Goal: Task Accomplishment & Management: Manage account settings

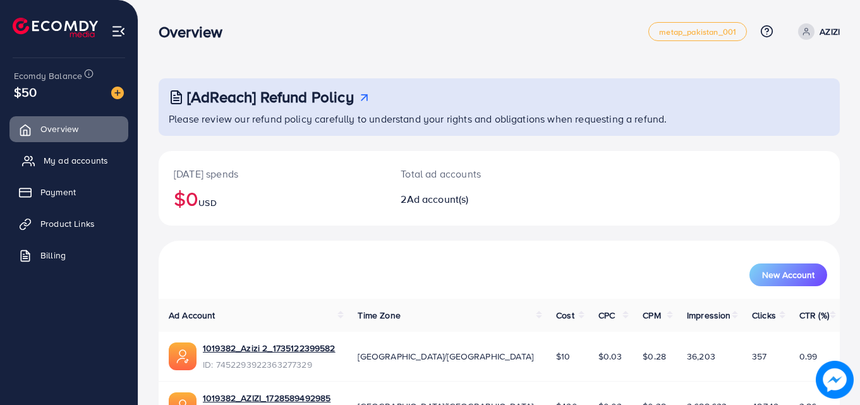
click at [101, 167] on link "My ad accounts" at bounding box center [68, 160] width 119 height 25
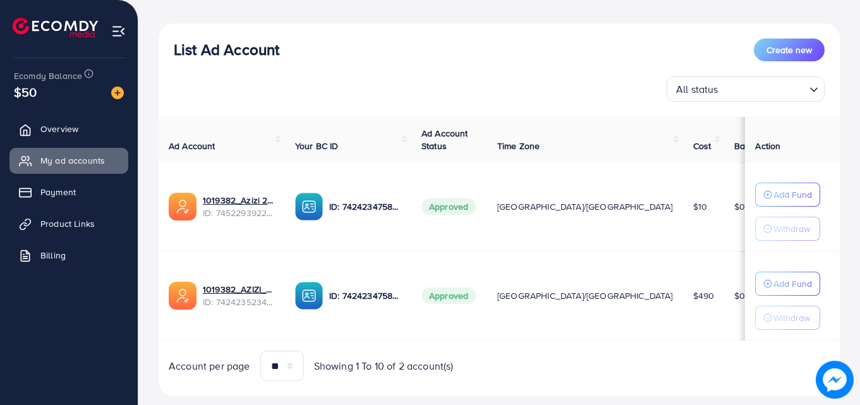
scroll to position [155, 0]
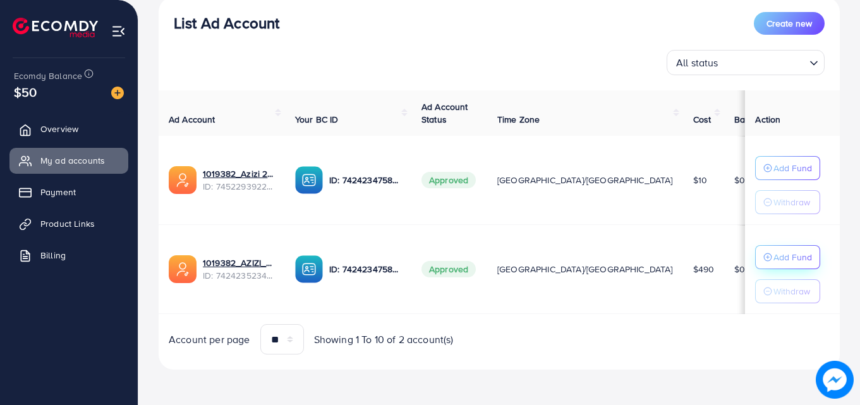
click at [773, 176] on p "Add Fund" at bounding box center [792, 167] width 39 height 15
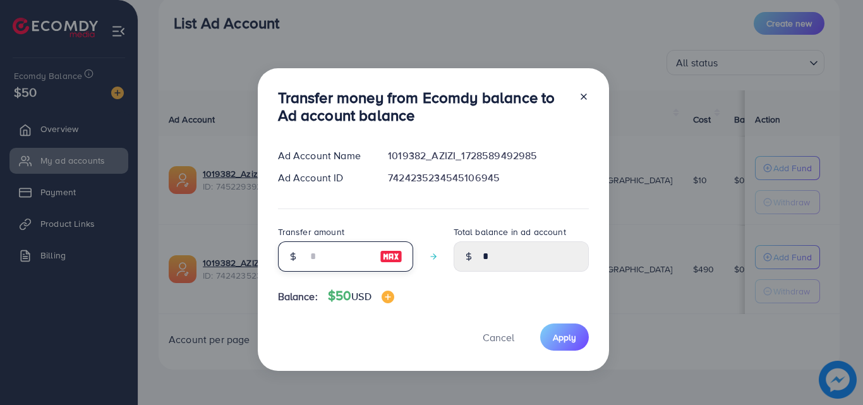
click at [347, 255] on input "number" at bounding box center [338, 256] width 63 height 30
type input "*"
type input "****"
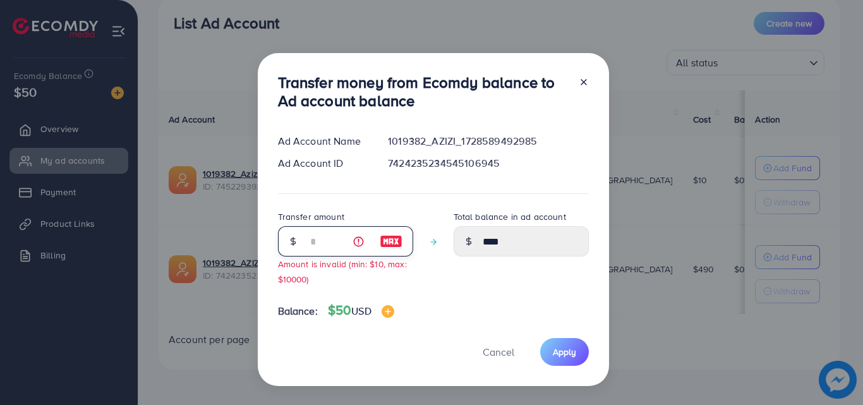
type input "**"
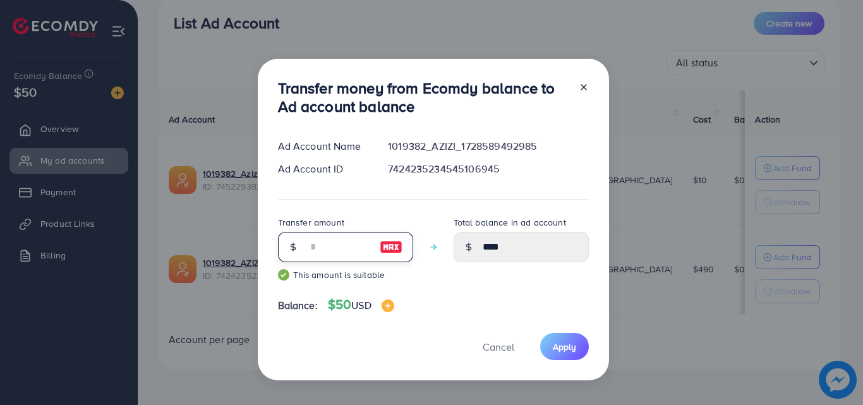
type input "*****"
type input "**"
click at [576, 344] on button "Apply" at bounding box center [564, 346] width 49 height 27
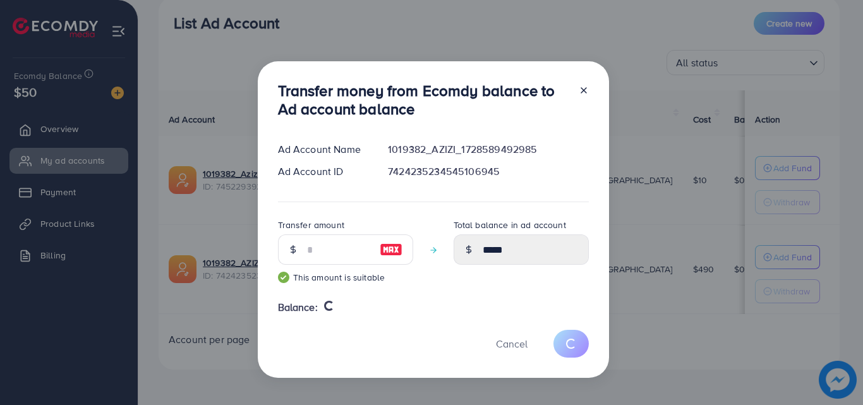
type input "*"
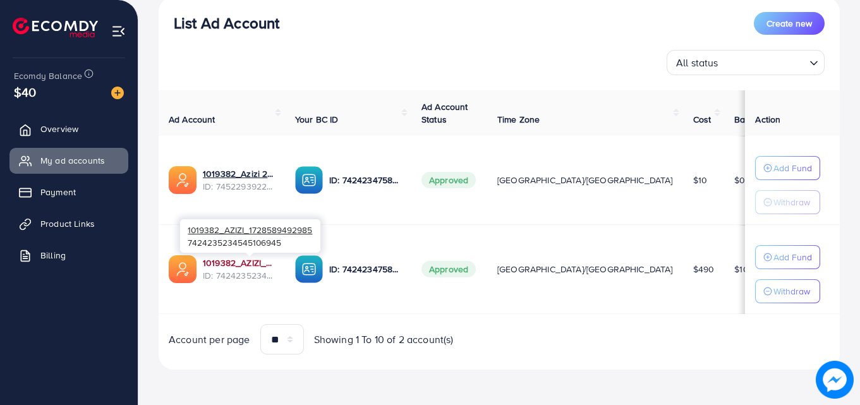
click at [271, 268] on link "1019382_AZIZI_1728589492985" at bounding box center [239, 263] width 72 height 13
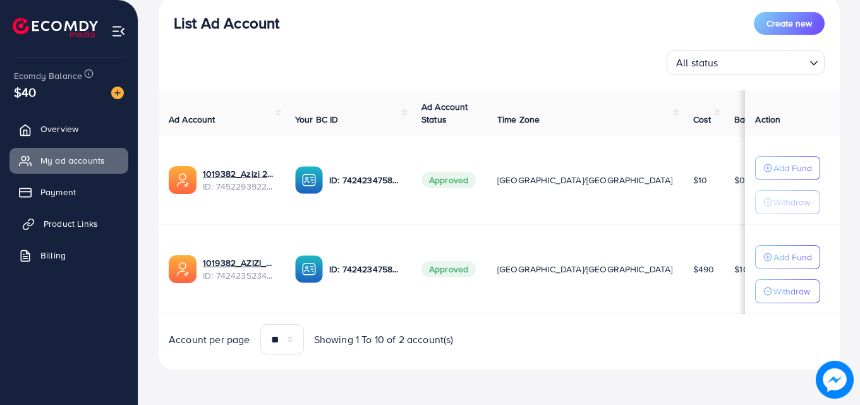
click at [90, 226] on span "Product Links" at bounding box center [71, 223] width 54 height 13
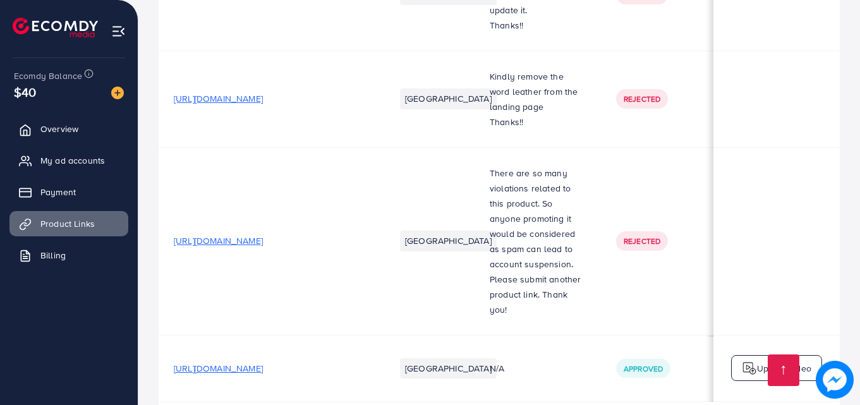
scroll to position [0, 320]
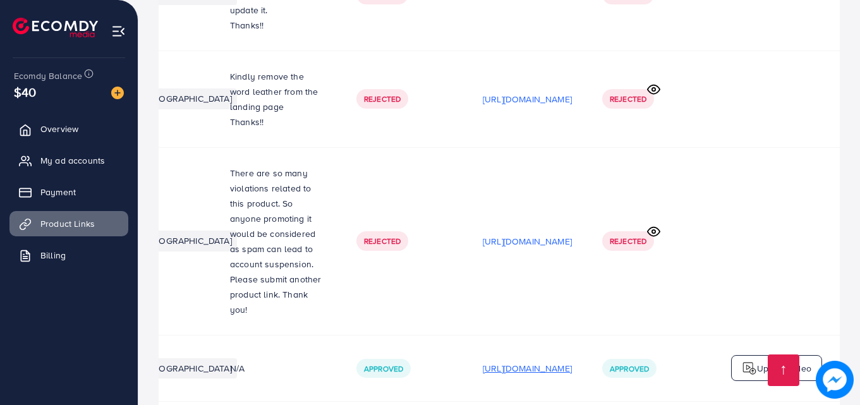
click at [483, 361] on p "[URL][DOMAIN_NAME]" at bounding box center [527, 368] width 89 height 15
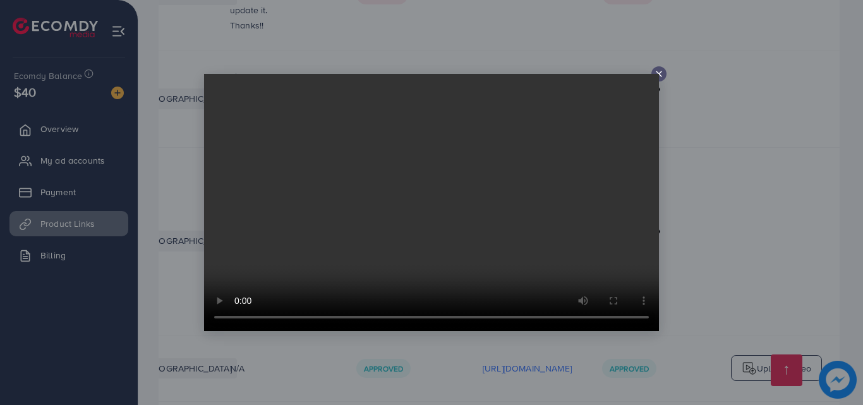
click at [658, 70] on icon at bounding box center [659, 74] width 10 height 10
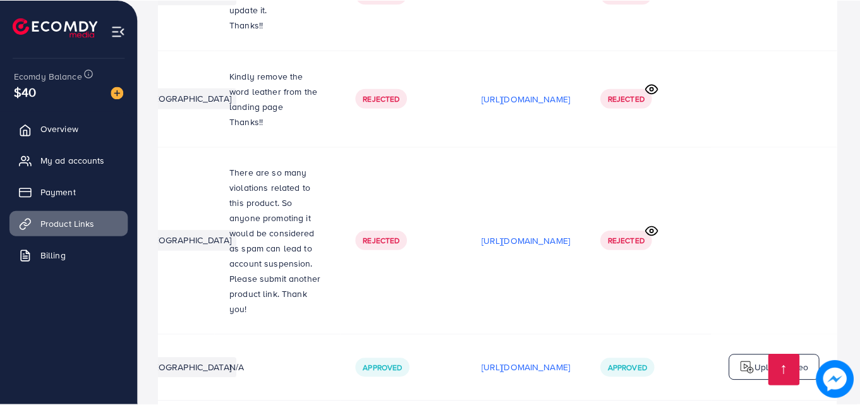
scroll to position [0, 317]
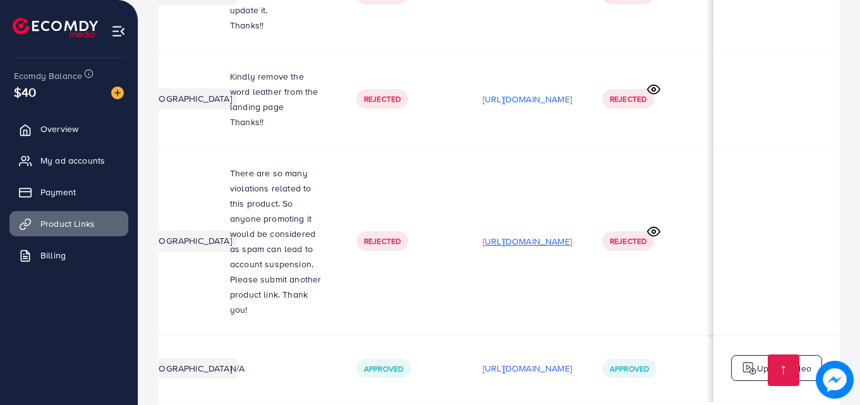
click at [535, 234] on p "[URL][DOMAIN_NAME]" at bounding box center [527, 241] width 89 height 15
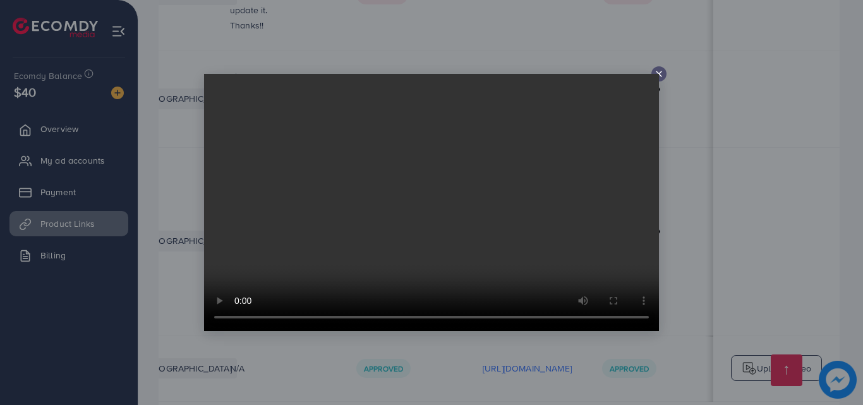
click at [662, 71] on icon at bounding box center [659, 74] width 10 height 10
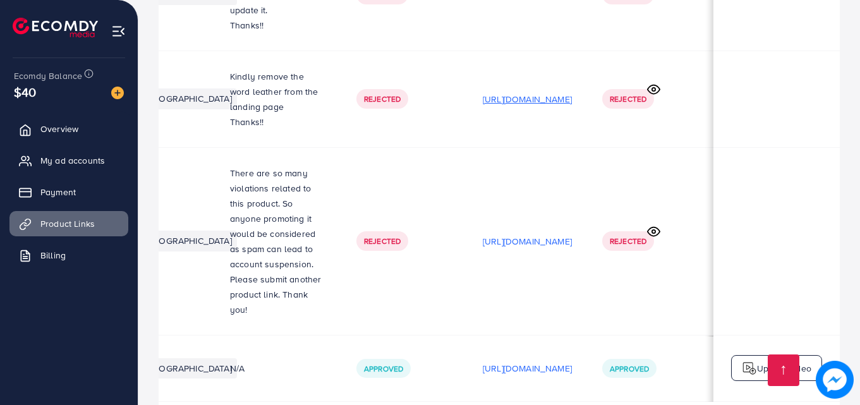
click at [564, 92] on p "[URL][DOMAIN_NAME]" at bounding box center [527, 99] width 89 height 15
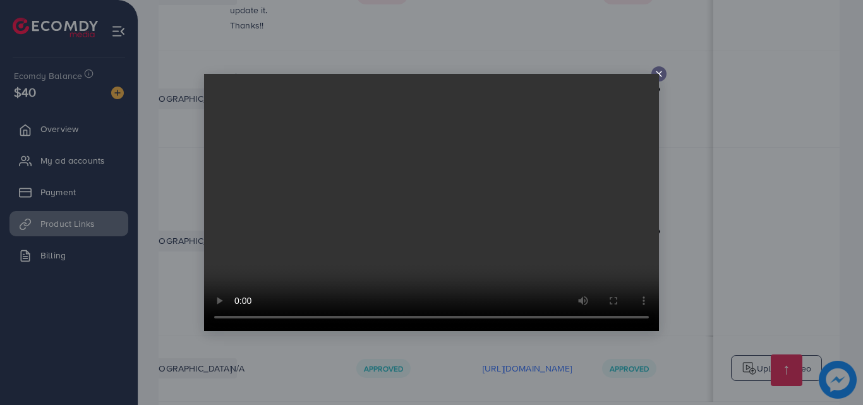
click at [658, 71] on icon at bounding box center [659, 74] width 10 height 10
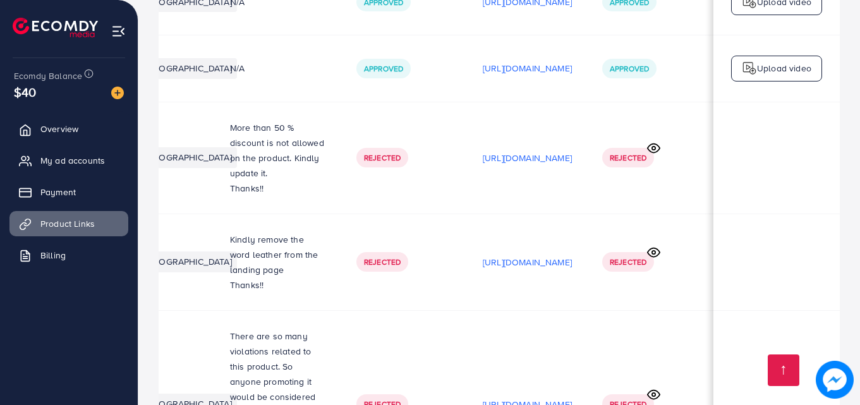
scroll to position [6816, 0]
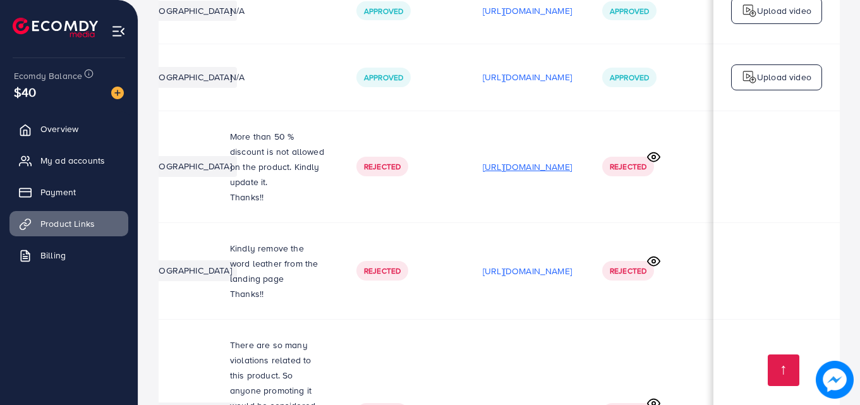
click at [538, 159] on p "[URL][DOMAIN_NAME]" at bounding box center [527, 166] width 89 height 15
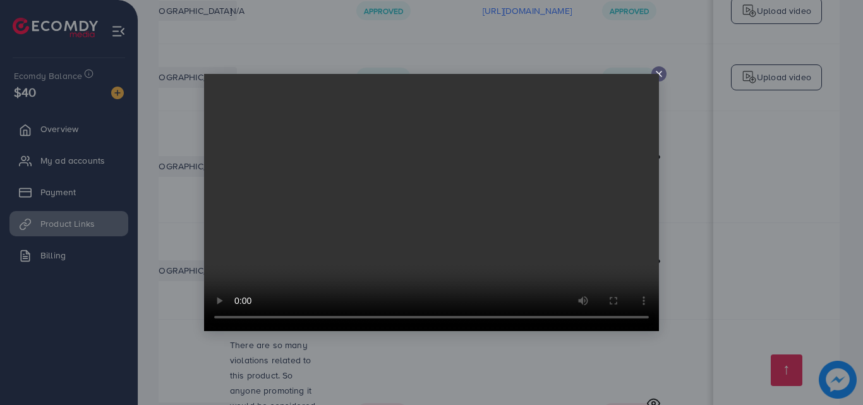
click at [662, 75] on icon at bounding box center [659, 74] width 10 height 10
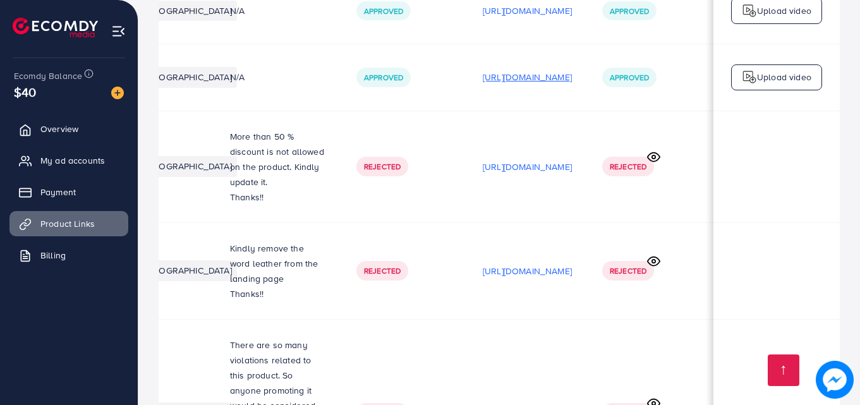
click at [521, 70] on p "[URL][DOMAIN_NAME]" at bounding box center [527, 77] width 89 height 15
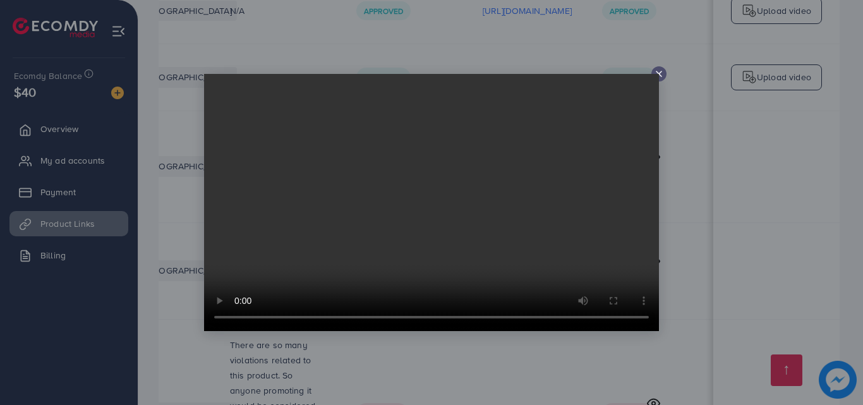
click at [661, 75] on icon at bounding box center [659, 74] width 10 height 10
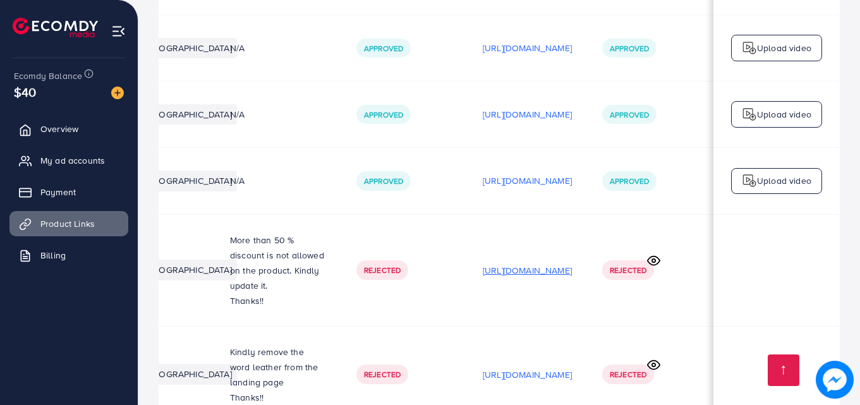
scroll to position [6702, 0]
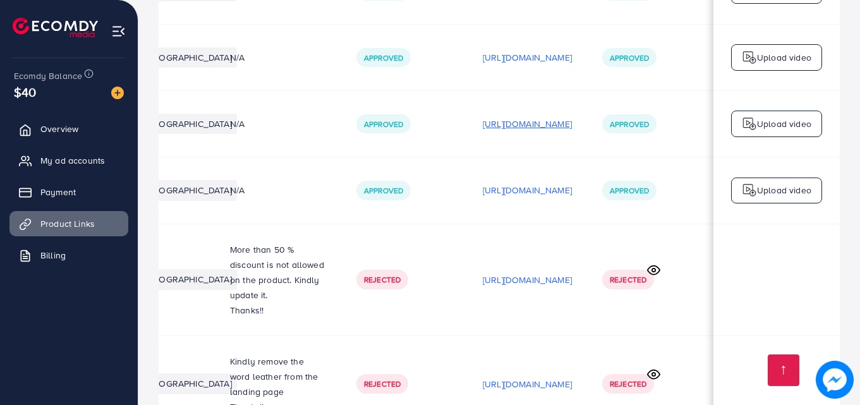
click at [534, 116] on p "[URL][DOMAIN_NAME]" at bounding box center [527, 123] width 89 height 15
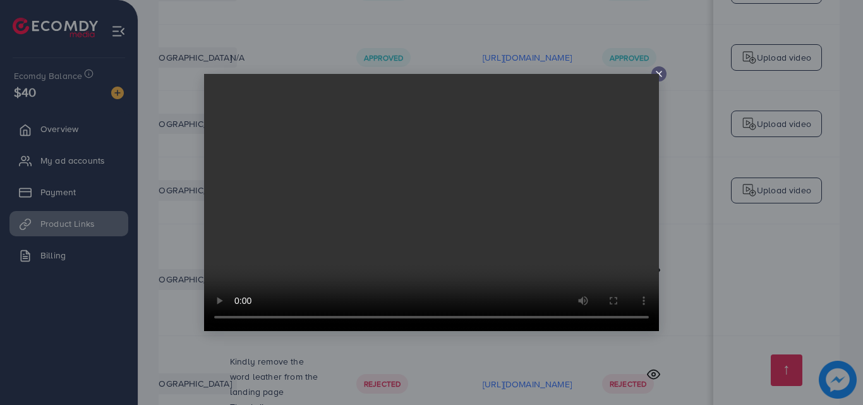
click at [661, 80] on div at bounding box center [658, 73] width 15 height 15
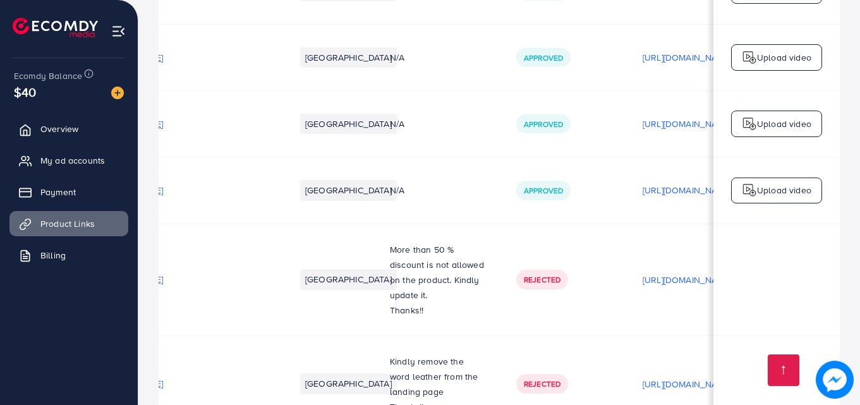
scroll to position [0, 0]
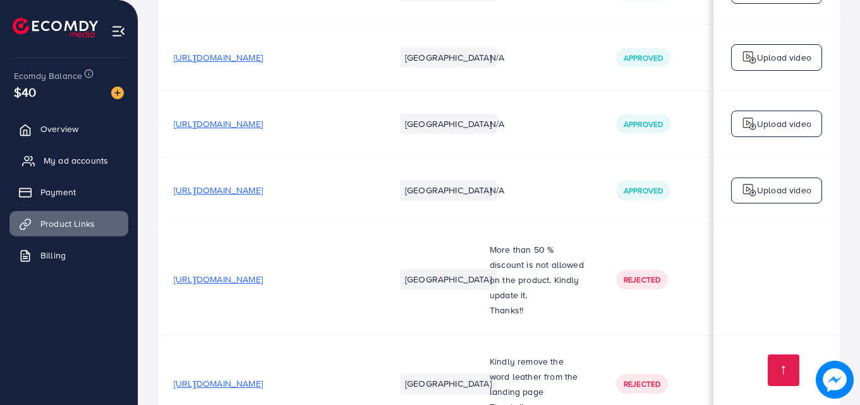
click at [97, 157] on span "My ad accounts" at bounding box center [76, 160] width 64 height 13
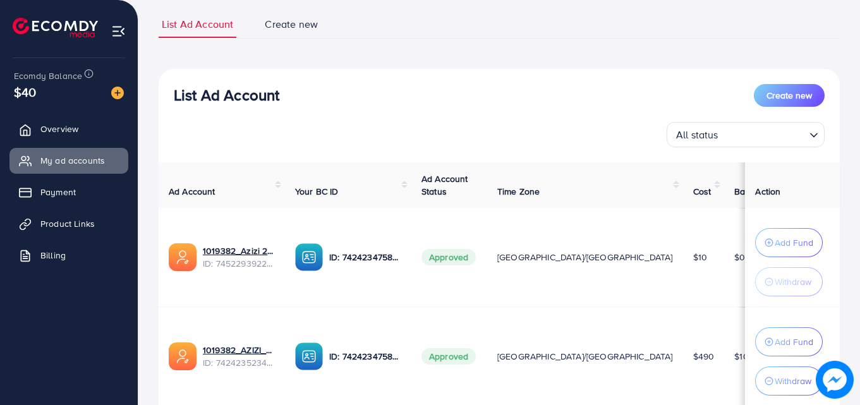
scroll to position [175, 0]
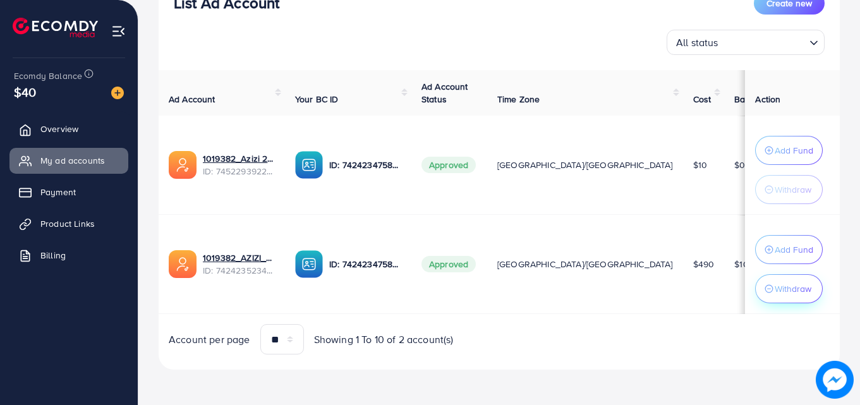
click at [775, 298] on button "Withdraw" at bounding box center [789, 288] width 68 height 29
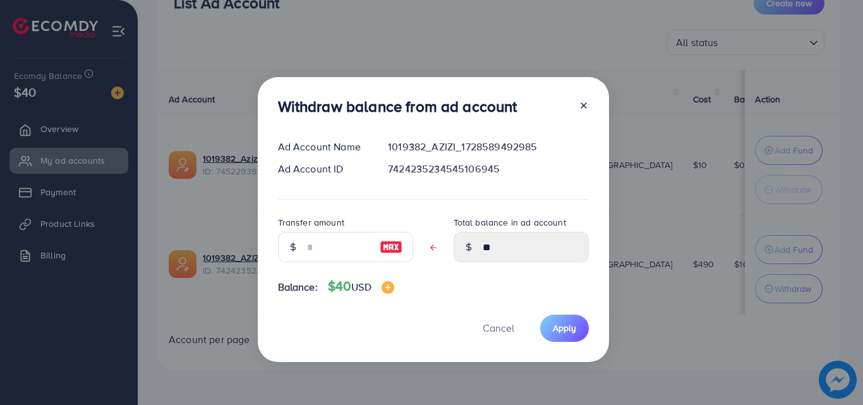
click at [370, 243] on div at bounding box center [392, 247] width 44 height 30
click at [355, 246] on input "text" at bounding box center [338, 247] width 63 height 30
type input "*"
type input "****"
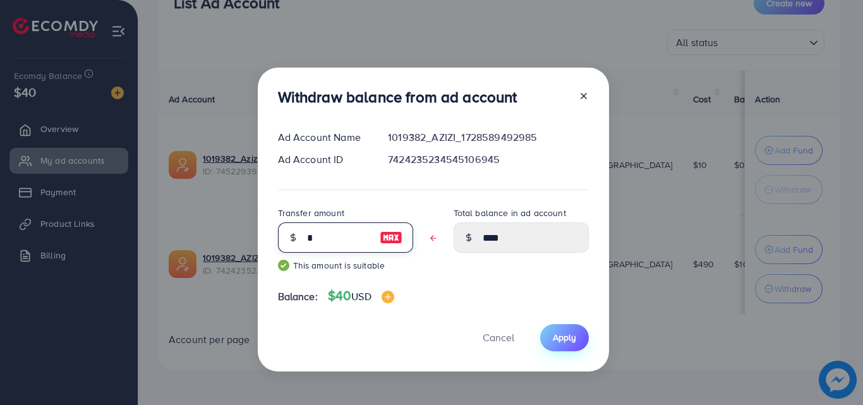
type input "*"
click at [572, 344] on button "Apply" at bounding box center [564, 337] width 49 height 27
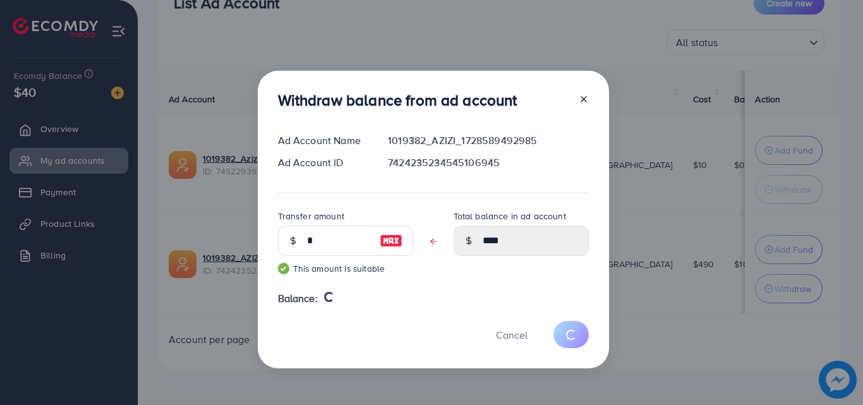
type input "**"
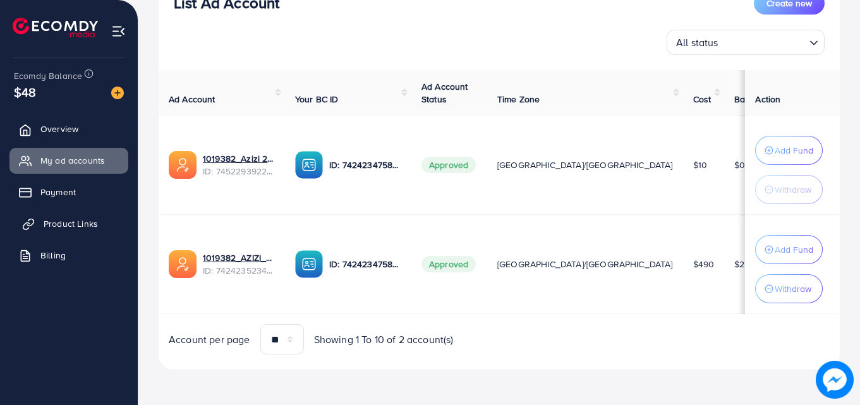
click at [88, 215] on link "Product Links" at bounding box center [68, 223] width 119 height 25
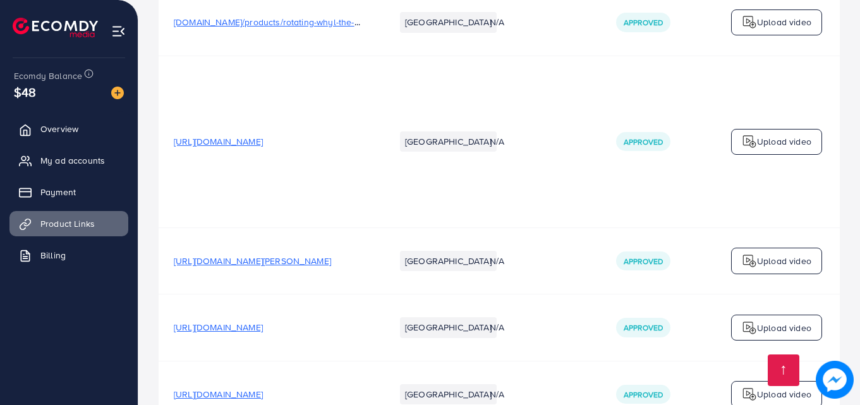
scroll to position [6363, 0]
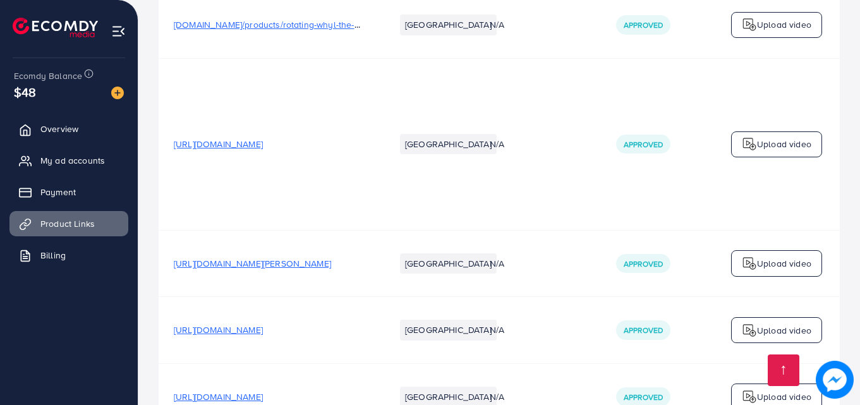
drag, startPoint x: 587, startPoint y: 193, endPoint x: 451, endPoint y: 233, distance: 141.6
click at [451, 233] on td "[GEOGRAPHIC_DATA]" at bounding box center [427, 264] width 95 height 66
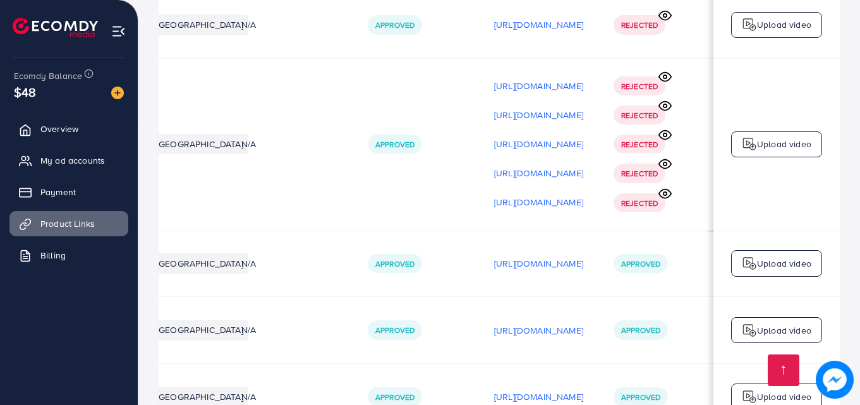
scroll to position [0, 320]
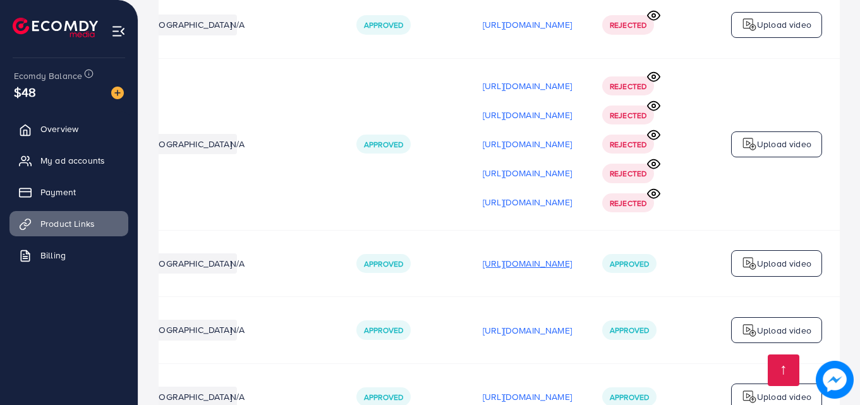
click at [487, 256] on p "[URL][DOMAIN_NAME]" at bounding box center [527, 263] width 89 height 15
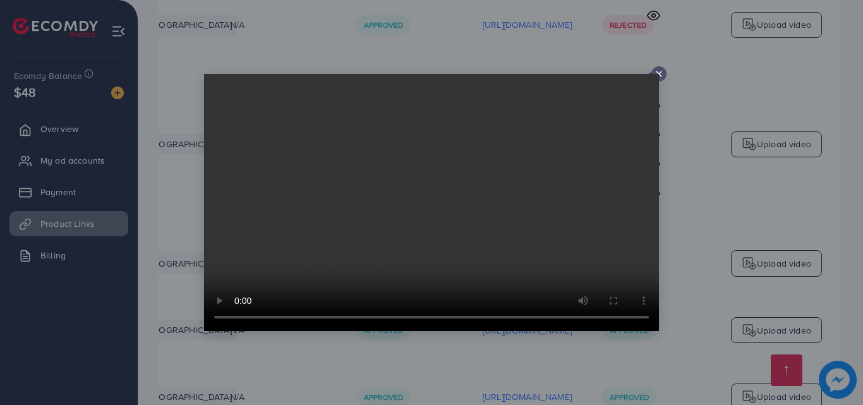
click at [661, 71] on icon at bounding box center [659, 74] width 10 height 10
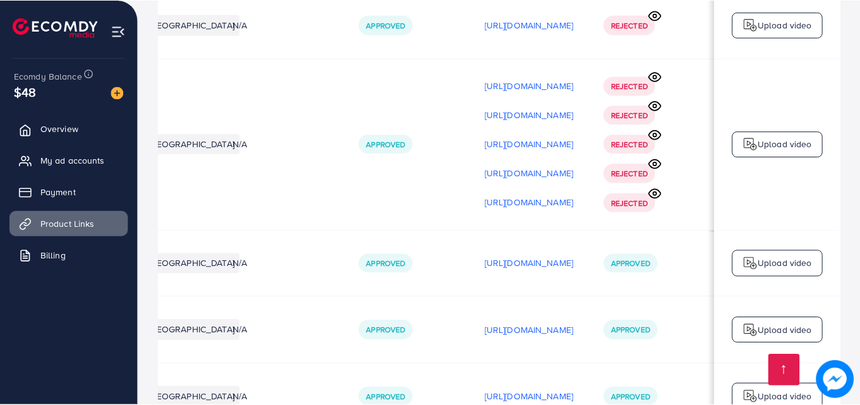
scroll to position [0, 317]
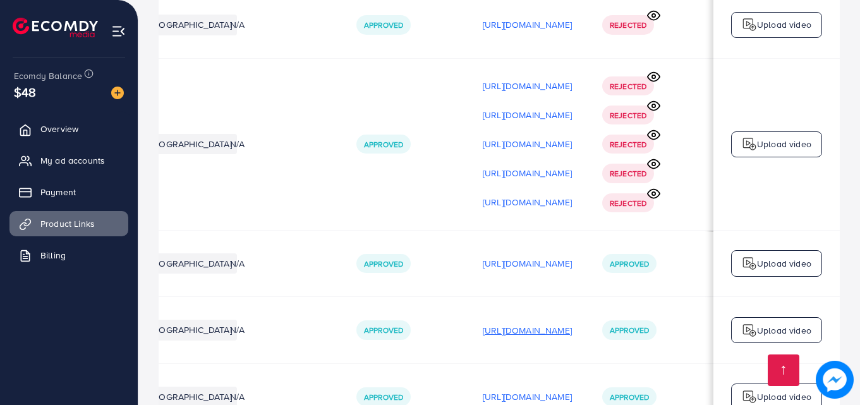
click at [548, 323] on p "[URL][DOMAIN_NAME]" at bounding box center [527, 330] width 89 height 15
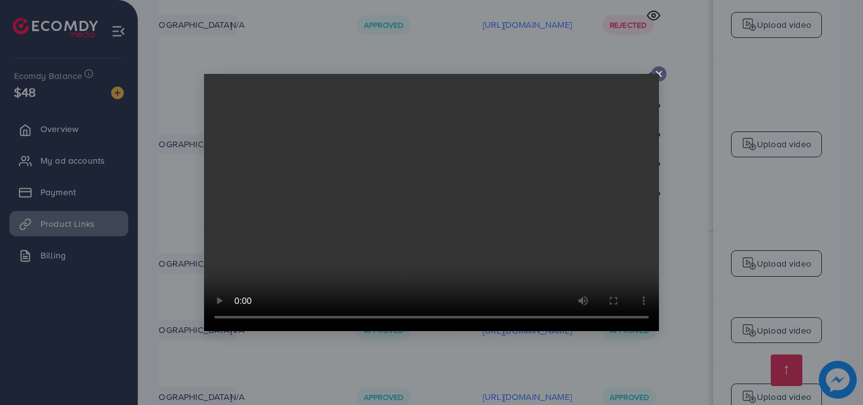
click at [657, 75] on video at bounding box center [431, 202] width 455 height 257
click at [662, 72] on icon at bounding box center [659, 74] width 10 height 10
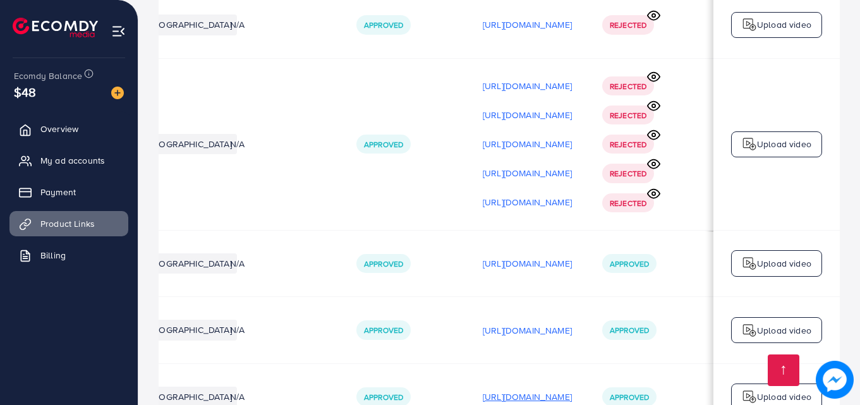
click at [542, 389] on p "[URL][DOMAIN_NAME]" at bounding box center [527, 396] width 89 height 15
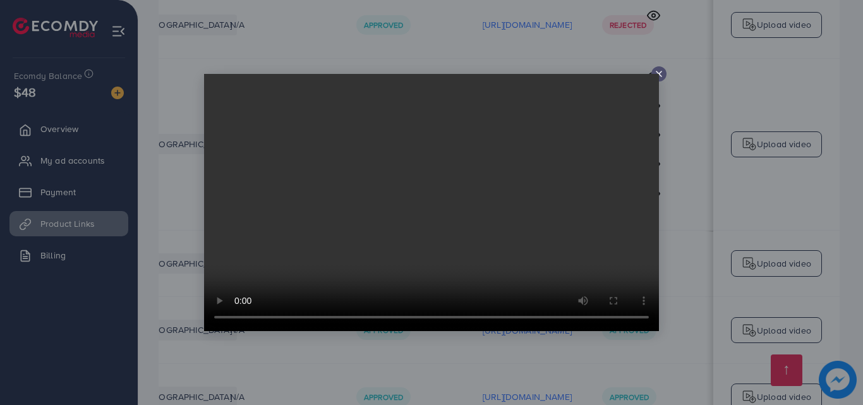
click at [661, 71] on icon at bounding box center [659, 74] width 10 height 10
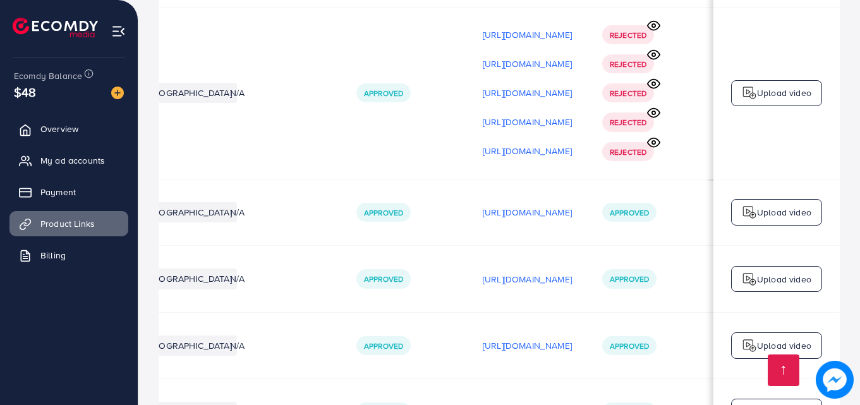
scroll to position [6491, 0]
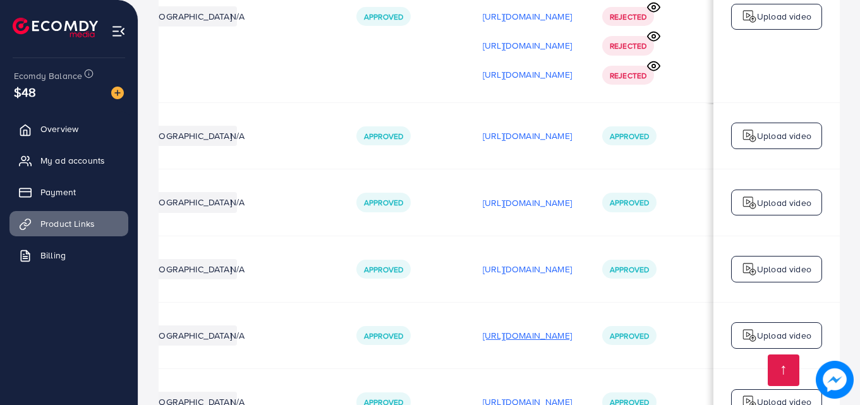
click at [561, 328] on p "[URL][DOMAIN_NAME]" at bounding box center [527, 335] width 89 height 15
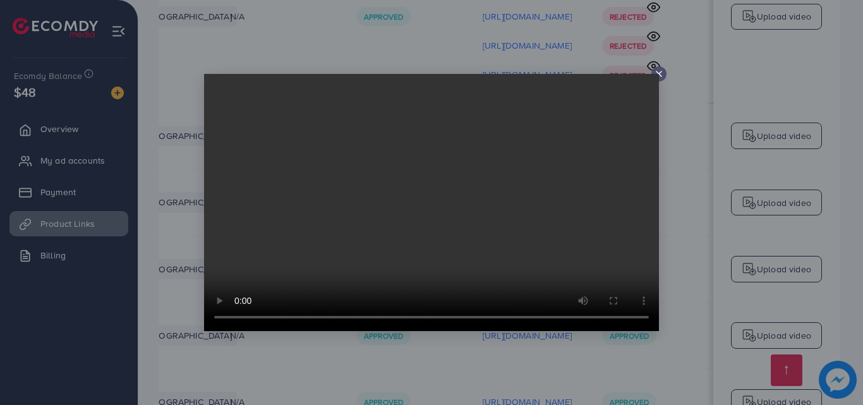
click at [663, 73] on icon at bounding box center [659, 74] width 10 height 10
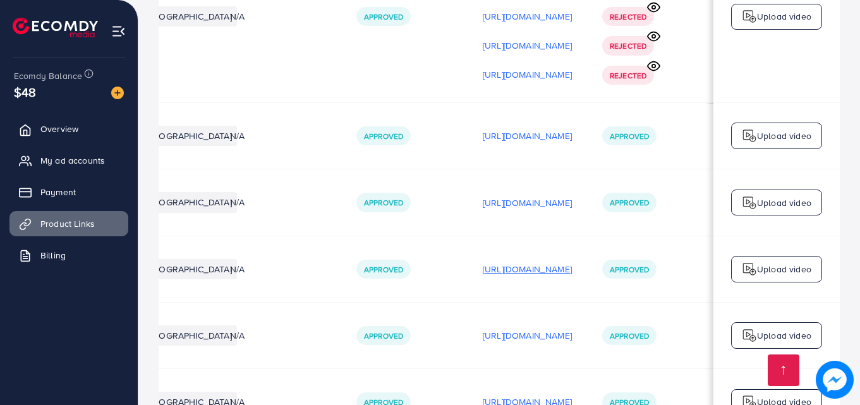
click at [507, 262] on p "[URL][DOMAIN_NAME]" at bounding box center [527, 269] width 89 height 15
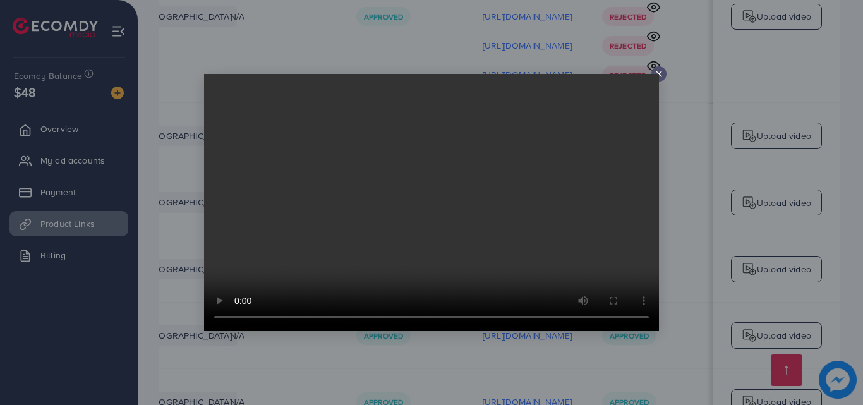
click at [658, 71] on icon at bounding box center [659, 74] width 10 height 10
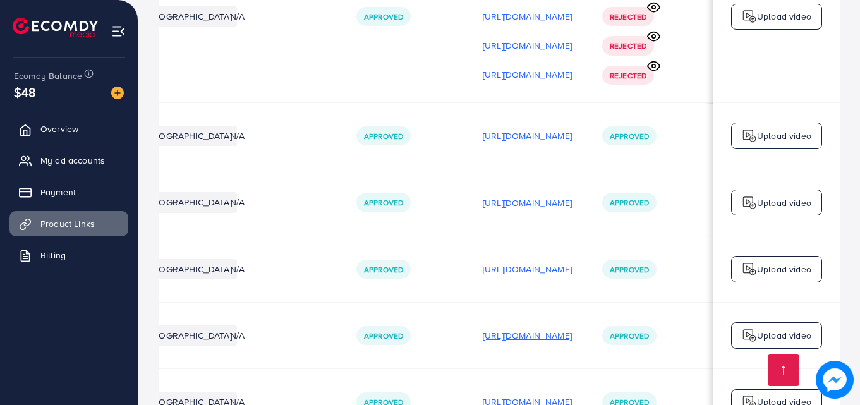
click at [524, 328] on p "[URL][DOMAIN_NAME]" at bounding box center [527, 335] width 89 height 15
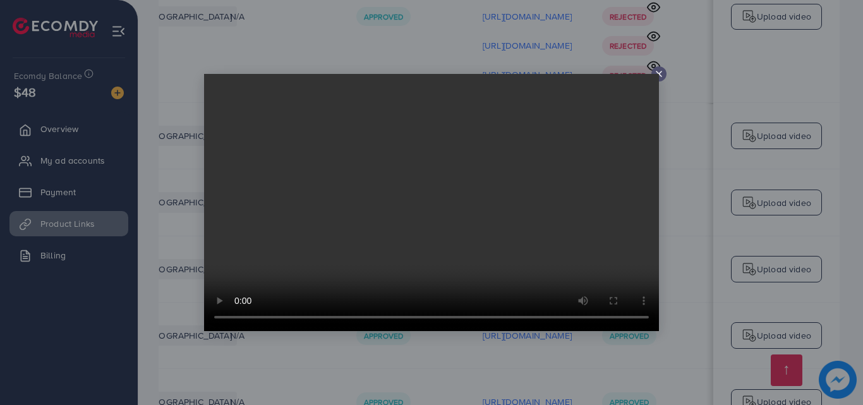
click at [662, 69] on icon at bounding box center [659, 74] width 10 height 10
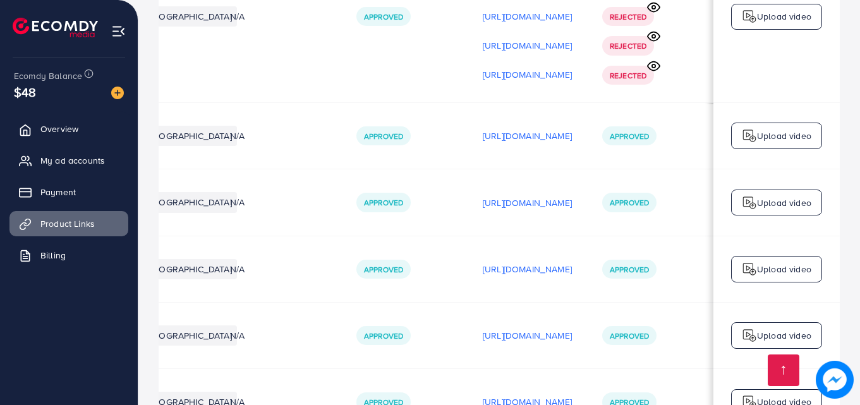
scroll to position [0, 0]
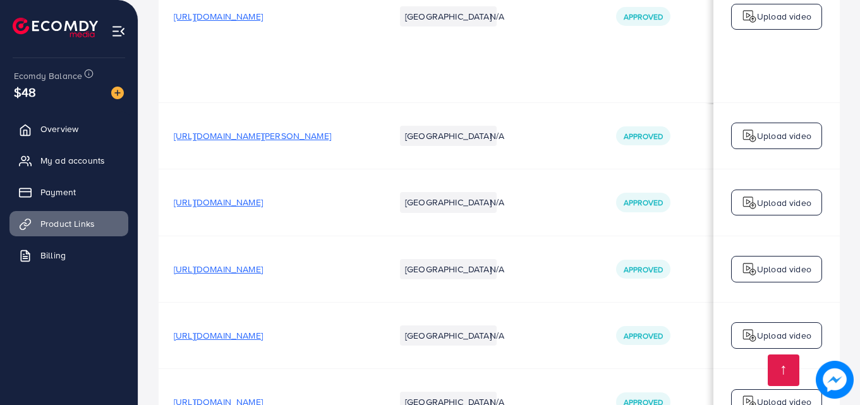
click at [263, 329] on span "[URL][DOMAIN_NAME]" at bounding box center [218, 335] width 89 height 13
